Goal: Task Accomplishment & Management: Use online tool/utility

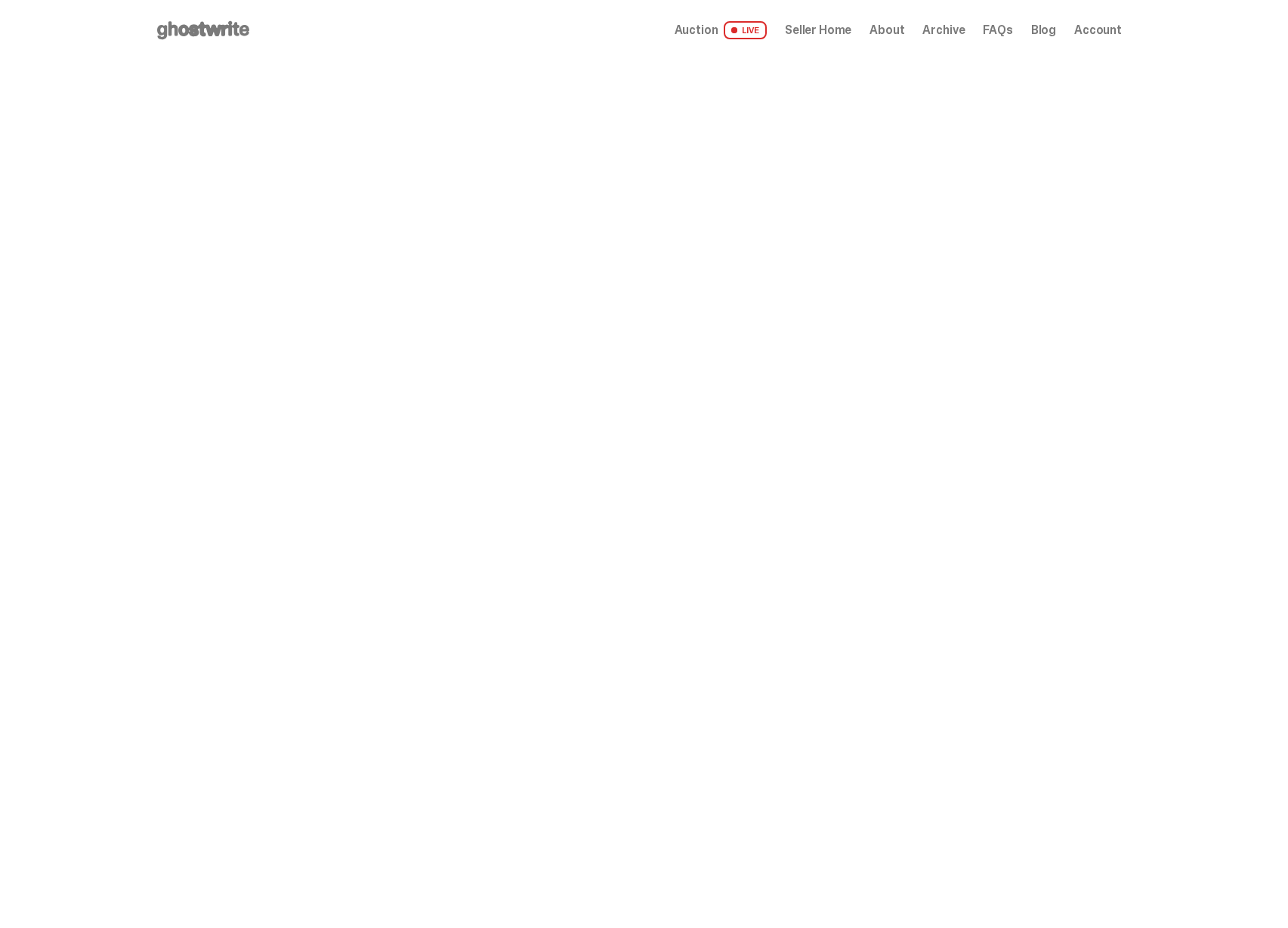
click at [830, 26] on span "Seller Home" at bounding box center [818, 30] width 67 height 12
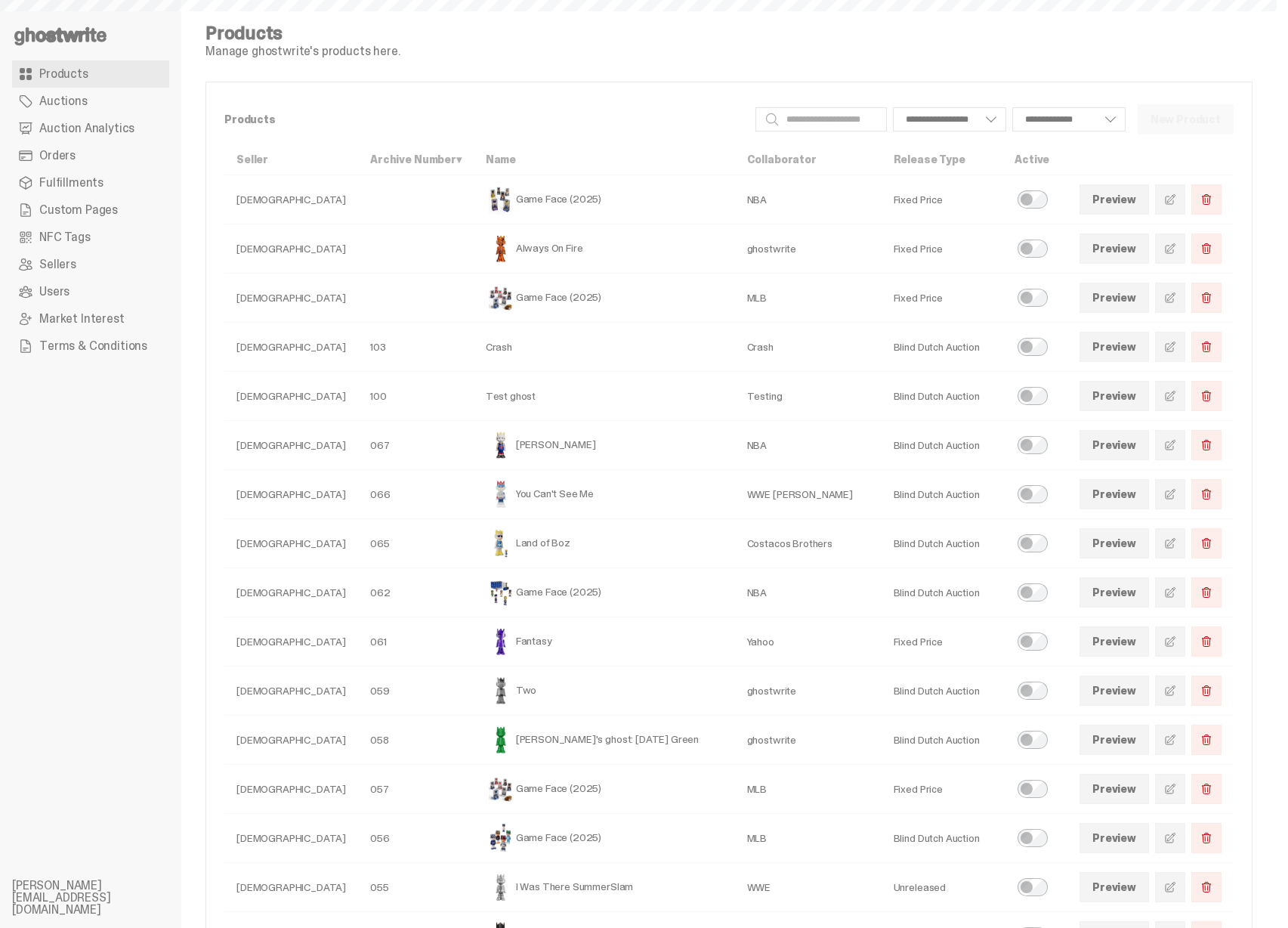
click at [83, 122] on span "Auction Analytics" at bounding box center [87, 128] width 95 height 12
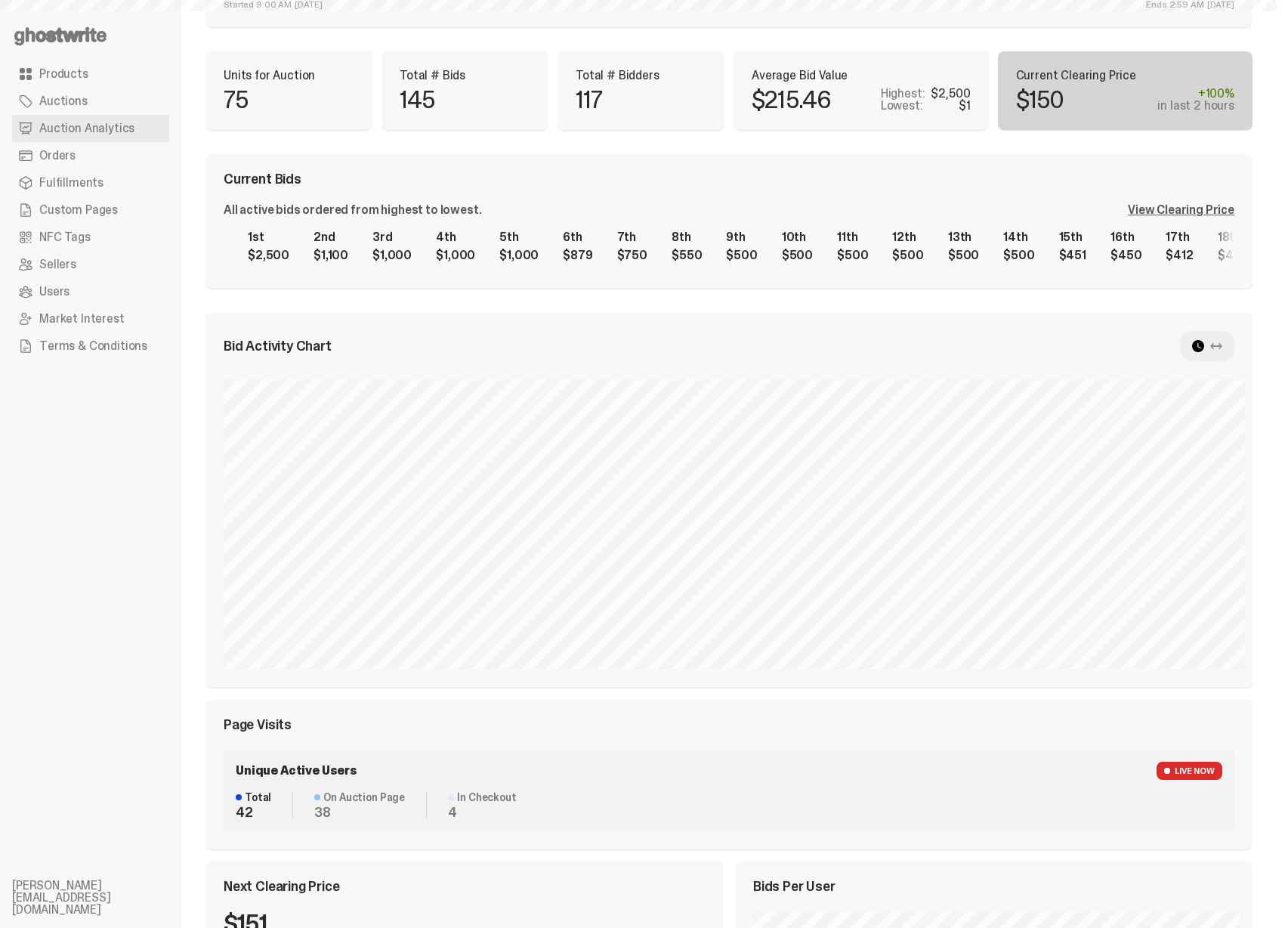
select select "**"
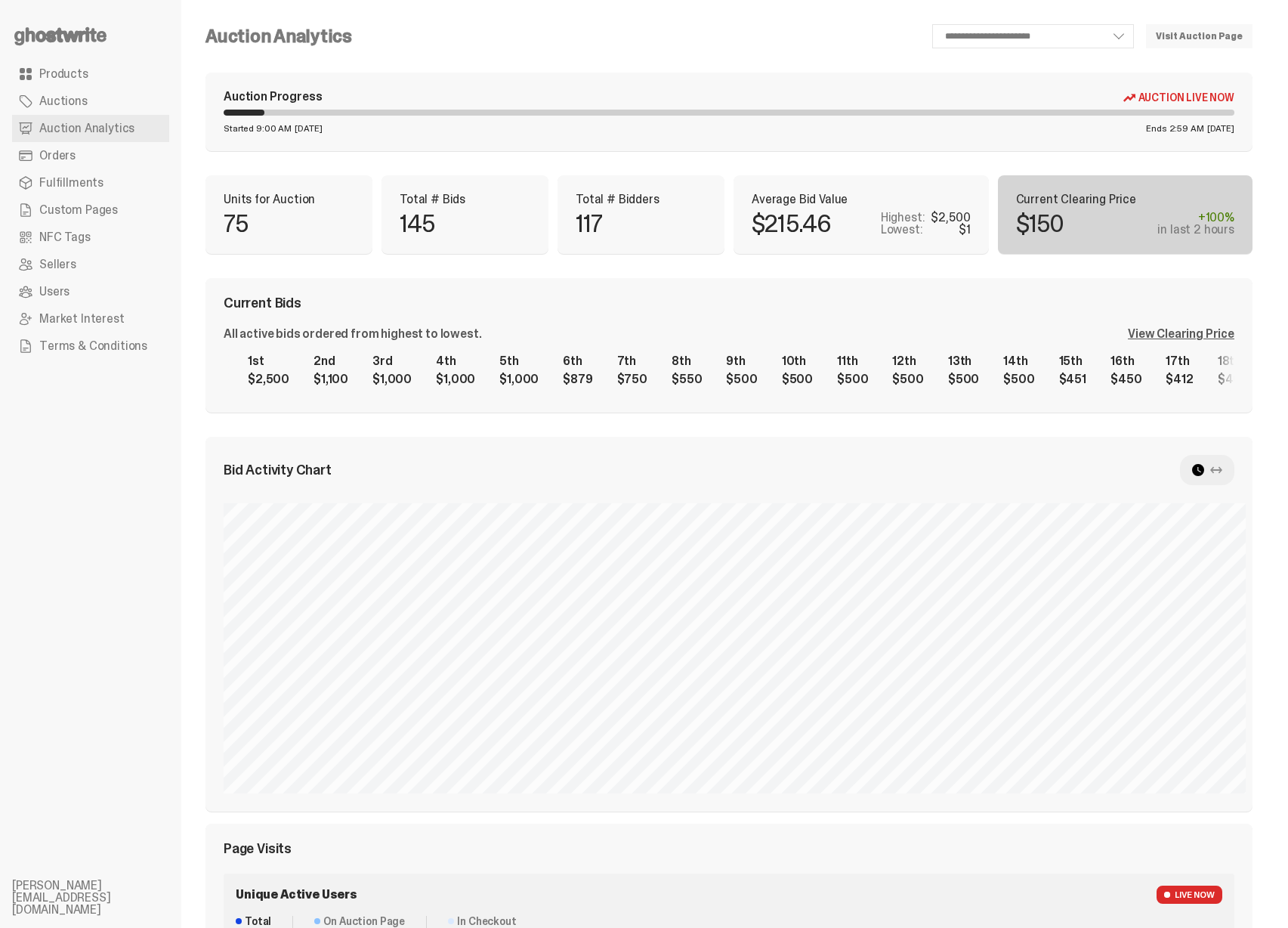
click at [1156, 338] on div "View Clearing Price" at bounding box center [1181, 334] width 106 height 12
